Goal: Task Accomplishment & Management: Use online tool/utility

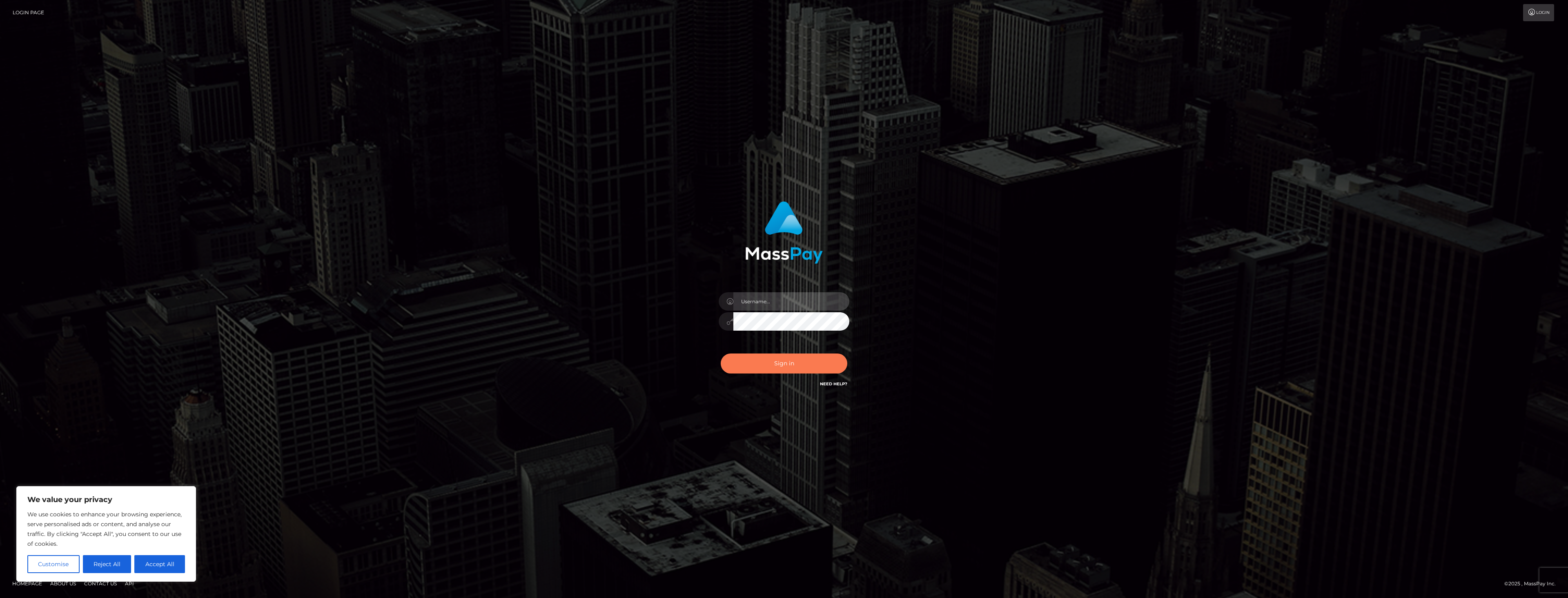
type input "dat.rush"
click at [758, 355] on button "Sign in" at bounding box center [784, 363] width 127 height 20
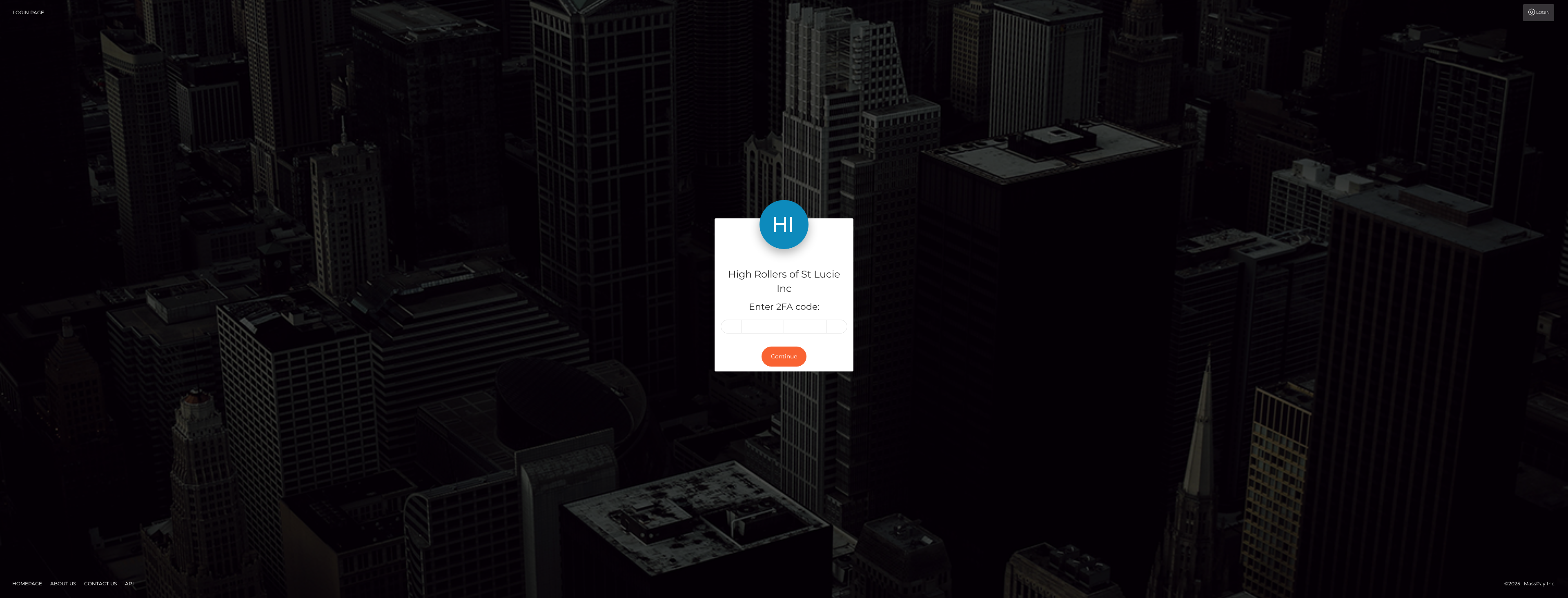
click at [730, 333] on div "High Rollers of St Lucie Inc Enter 2FA code:" at bounding box center [784, 295] width 139 height 92
click at [732, 329] on input "text" at bounding box center [731, 326] width 21 height 14
type input "1"
type input "0"
type input "5"
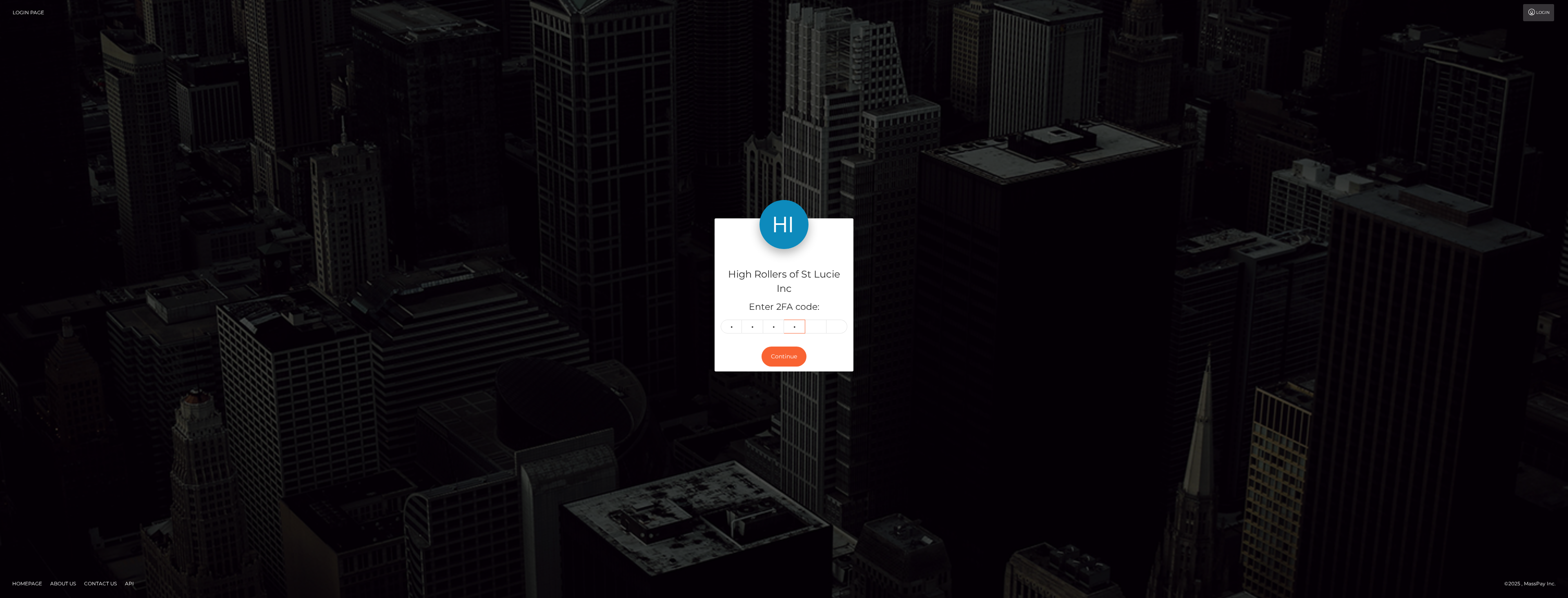
type input "0"
type input "9"
type input "7"
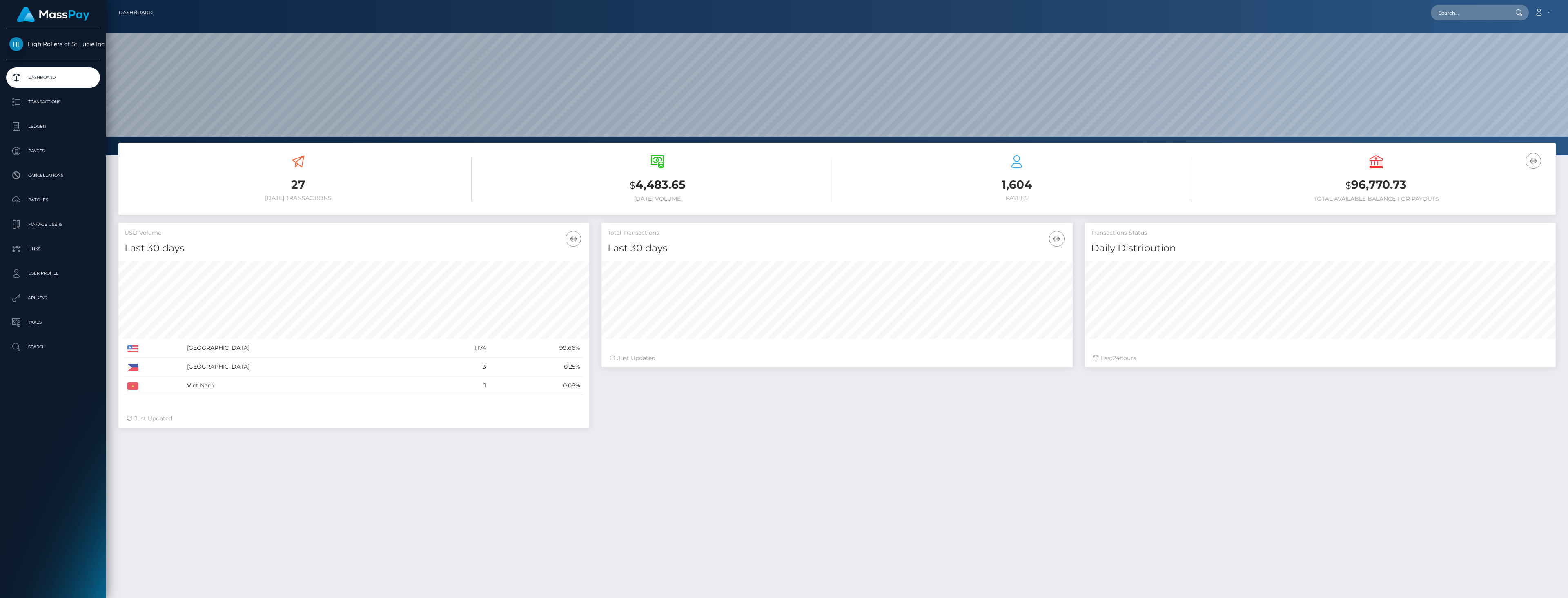
scroll to position [145, 471]
click at [29, 204] on p "Batches" at bounding box center [53, 200] width 88 height 12
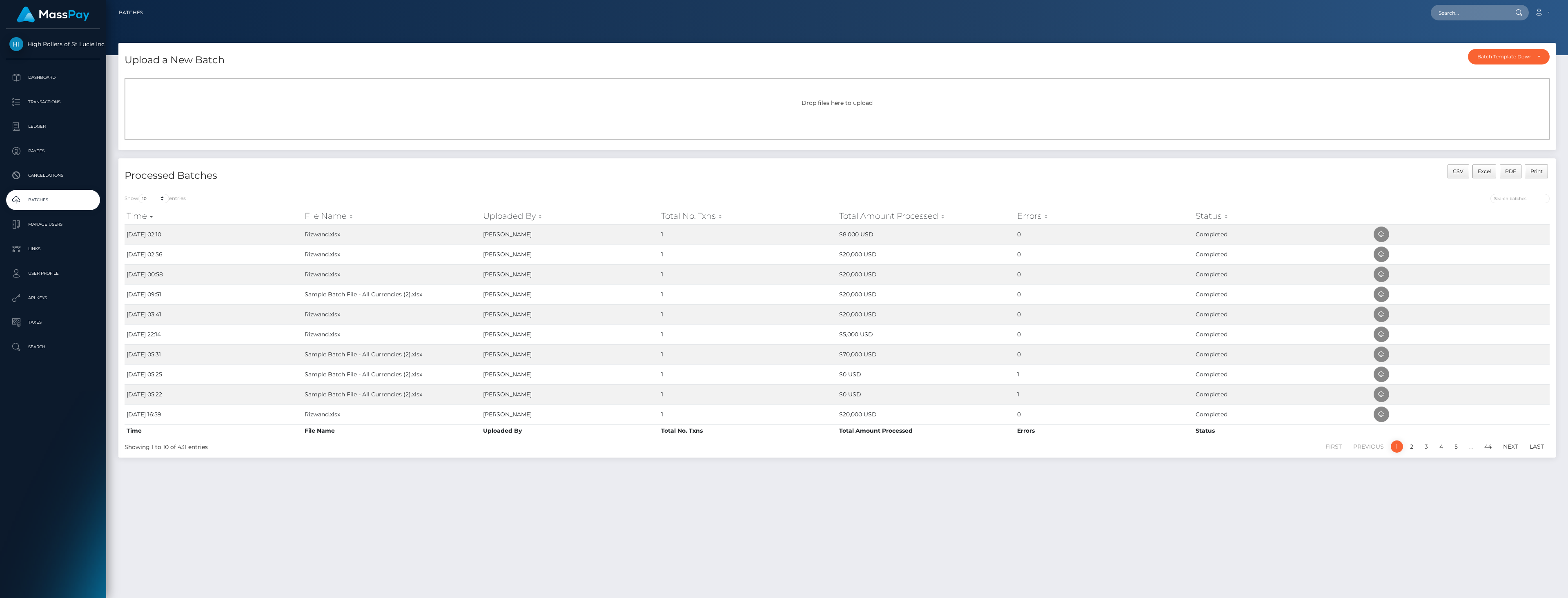
click at [601, 120] on div "Drop files here to upload" at bounding box center [837, 109] width 1425 height 61
click at [228, 163] on div "Processed Batches CSV Excel PDF Print" at bounding box center [837, 173] width 1437 height 29
click at [253, 111] on div "Drop files here to upload" at bounding box center [837, 109] width 1425 height 61
